Goal: Task Accomplishment & Management: Use online tool/utility

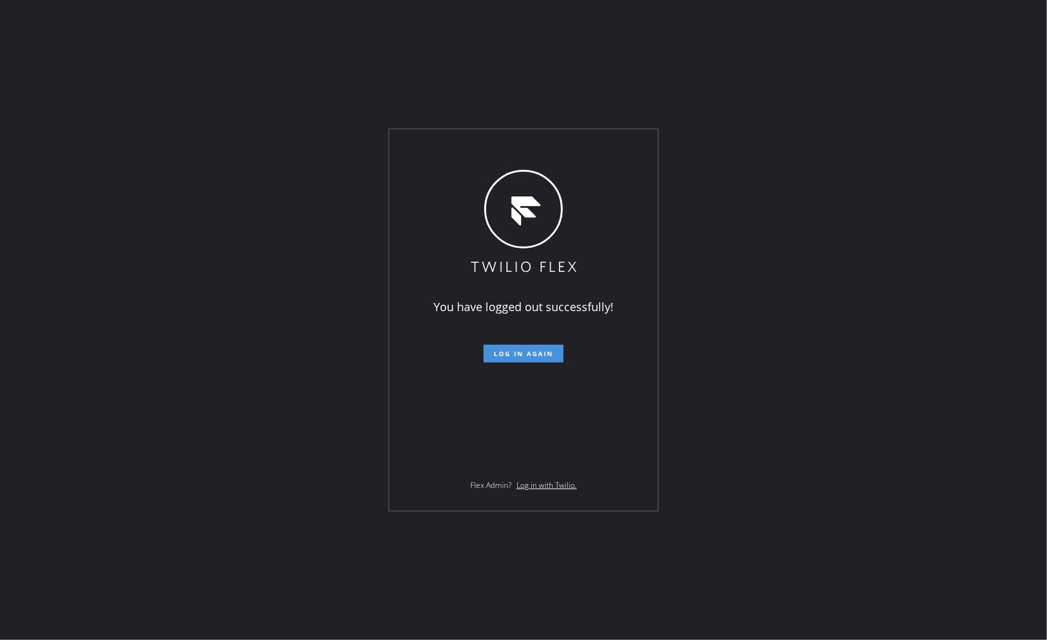
click at [540, 351] on span "Log in again" at bounding box center [524, 353] width 60 height 9
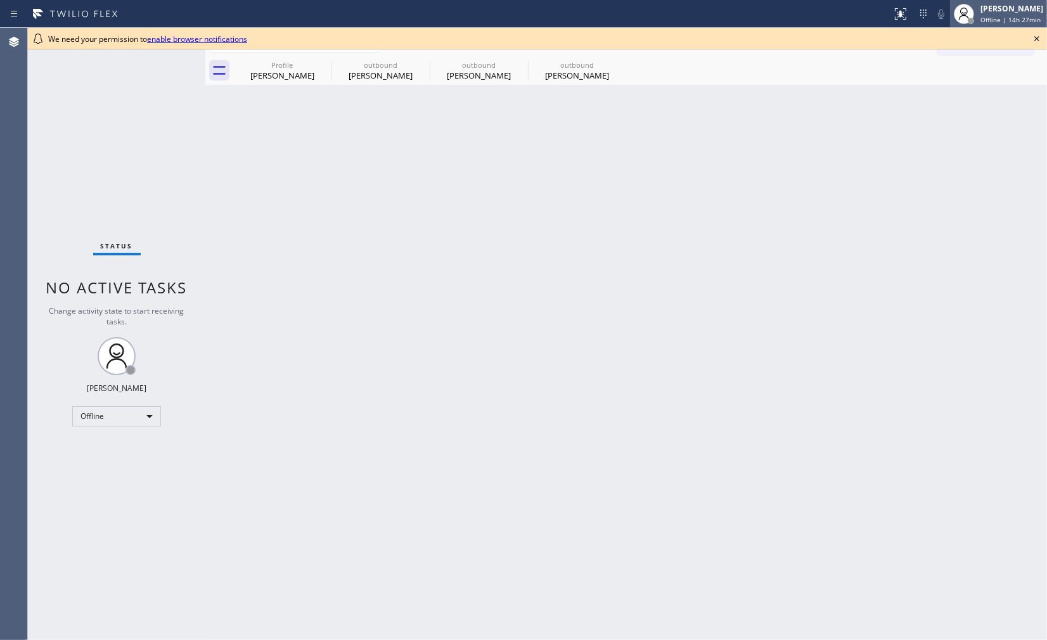
click at [1013, 21] on span "Offline | 14h 27min" at bounding box center [1011, 19] width 60 height 9
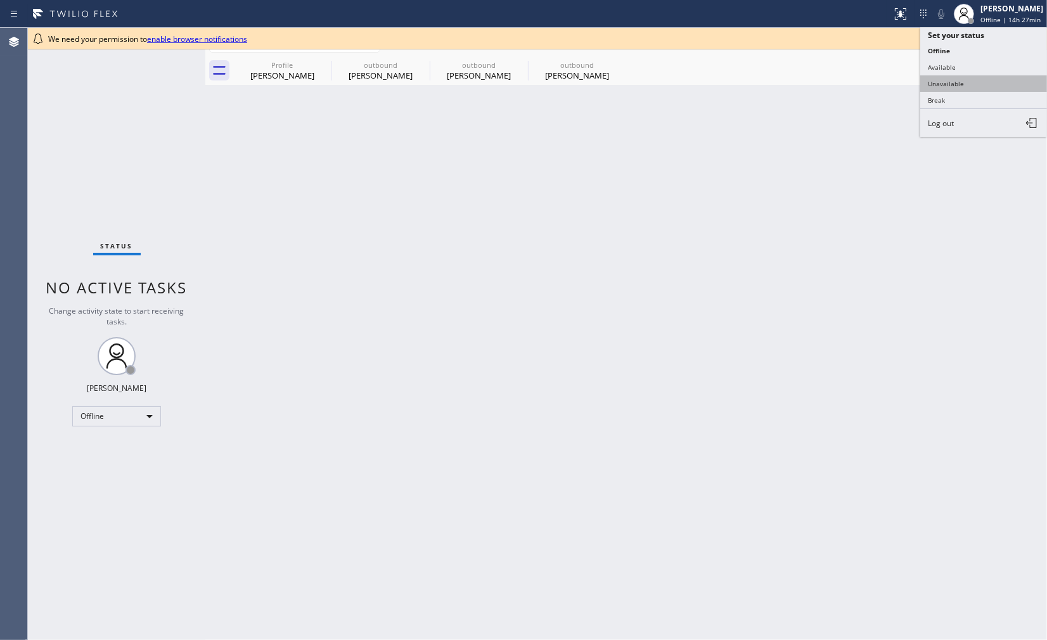
click at [1008, 86] on button "Unavailable" at bounding box center [984, 83] width 127 height 16
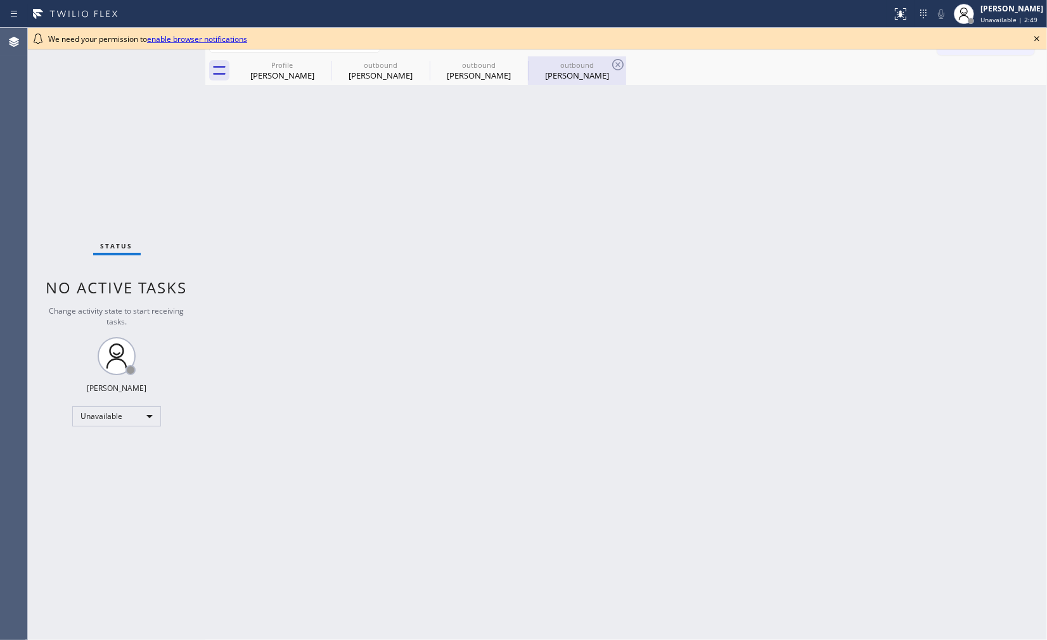
click at [566, 84] on div "outbound Rosemary Kite" at bounding box center [577, 70] width 96 height 29
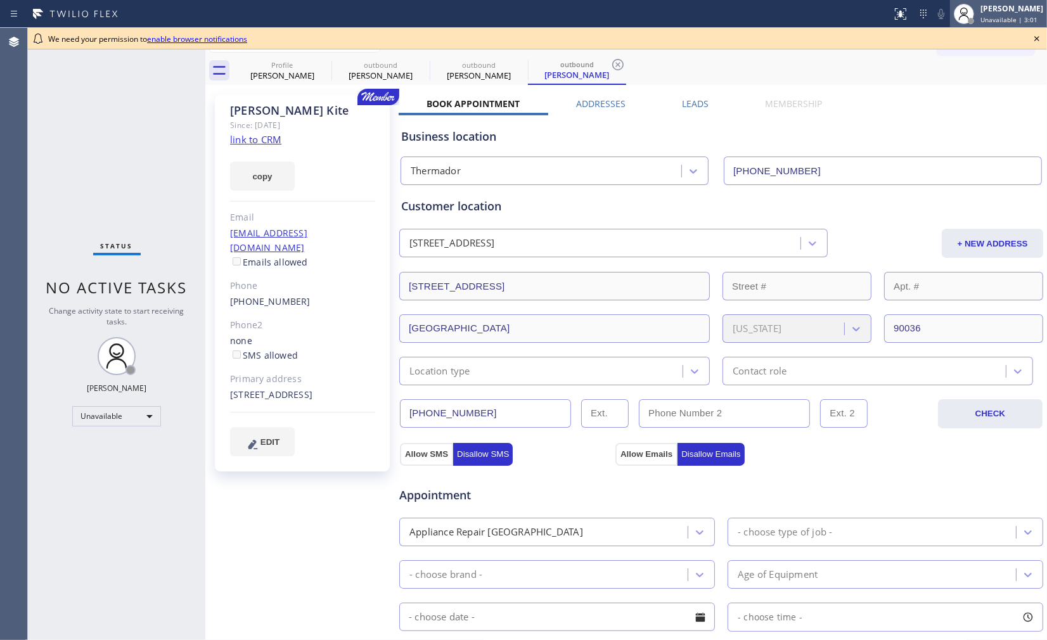
click at [997, 23] on span "Unavailable | 3:01" at bounding box center [1009, 19] width 57 height 9
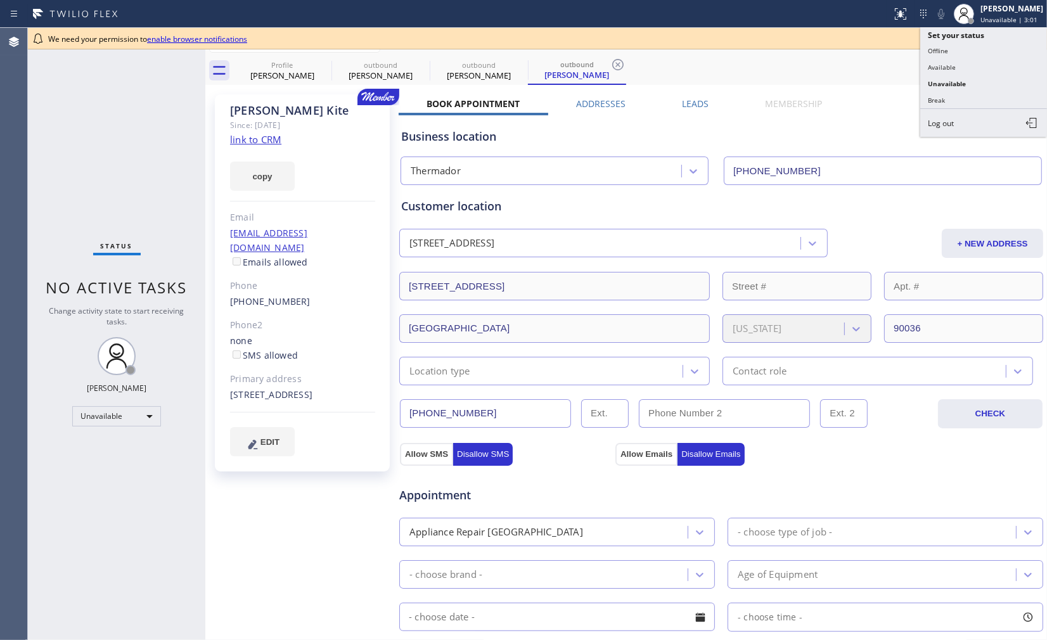
click at [852, 103] on div "Book Appointment Addresses Leads Membership Business location Thermador (310) 3…" at bounding box center [721, 517] width 645 height 838
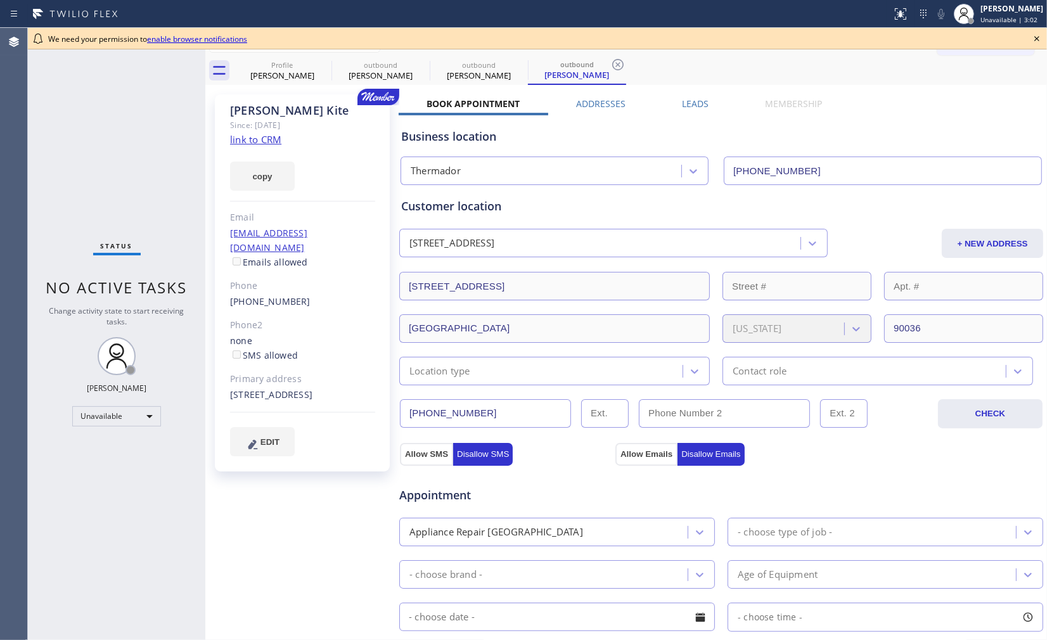
click at [1038, 37] on icon at bounding box center [1037, 38] width 5 height 5
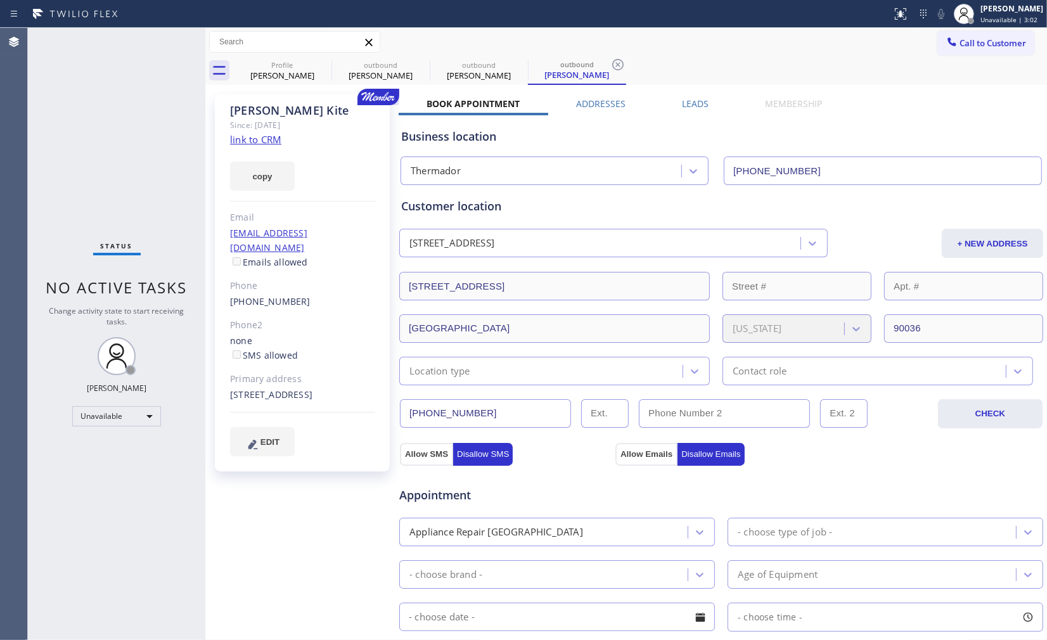
click at [930, 115] on div "Business location Thermador (310) 362-9445" at bounding box center [721, 150] width 645 height 70
click at [39, 535] on div "Status No active tasks Change activity state to start receiving tasks. Ann Bern…" at bounding box center [117, 334] width 178 height 613
click at [250, 139] on link "link to CRM" at bounding box center [255, 139] width 51 height 13
